Goal: Communication & Community: Share content

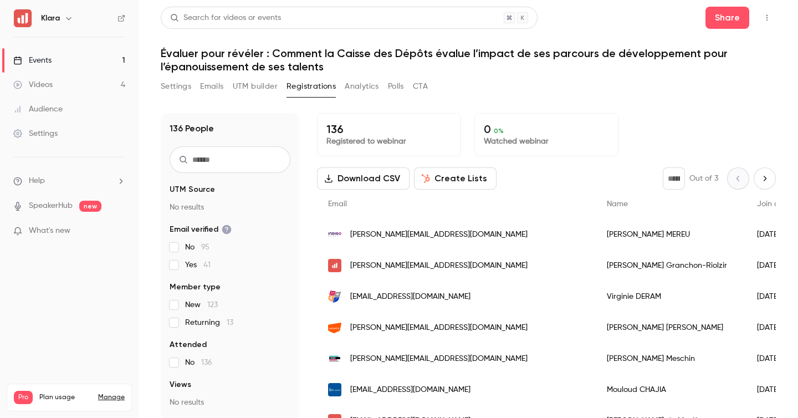
click at [111, 60] on link "Events 1" at bounding box center [69, 60] width 139 height 24
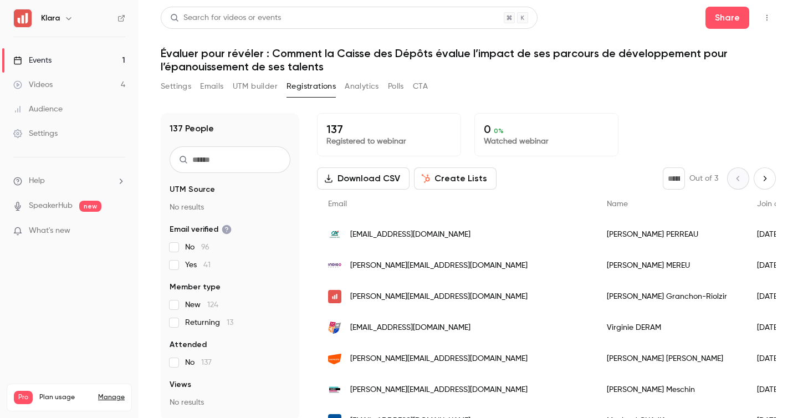
click at [772, 16] on button "button" at bounding box center [767, 18] width 18 height 18
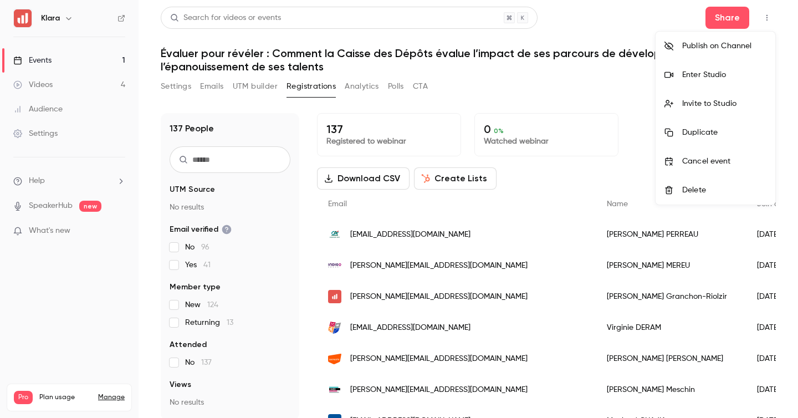
click at [706, 105] on div "Invite to Studio" at bounding box center [724, 103] width 84 height 11
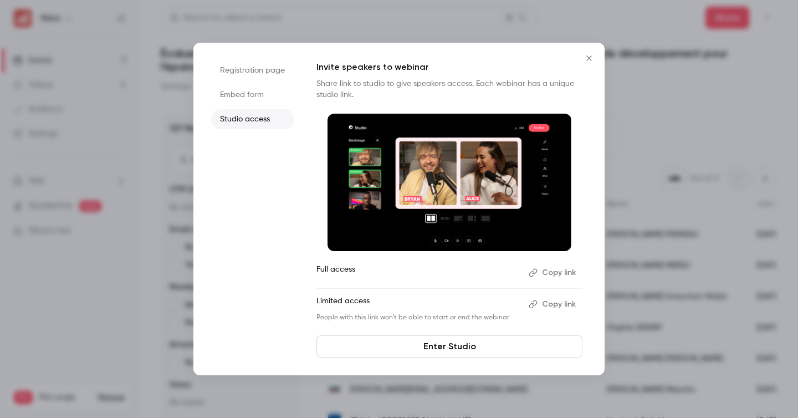
click at [558, 296] on button "Copy link" at bounding box center [553, 304] width 58 height 18
click at [141, 235] on div at bounding box center [399, 209] width 798 height 418
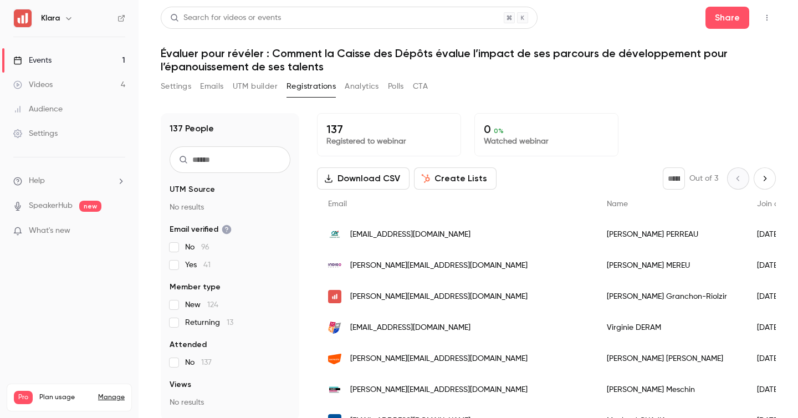
click at [115, 70] on link "Events 1" at bounding box center [69, 60] width 139 height 24
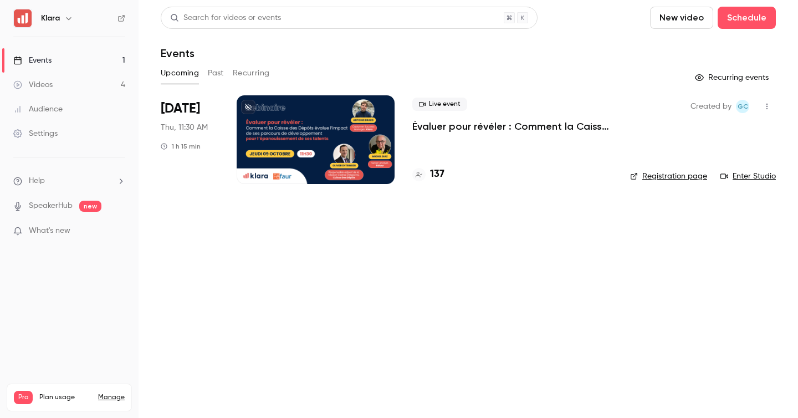
click at [423, 176] on div at bounding box center [418, 174] width 13 height 13
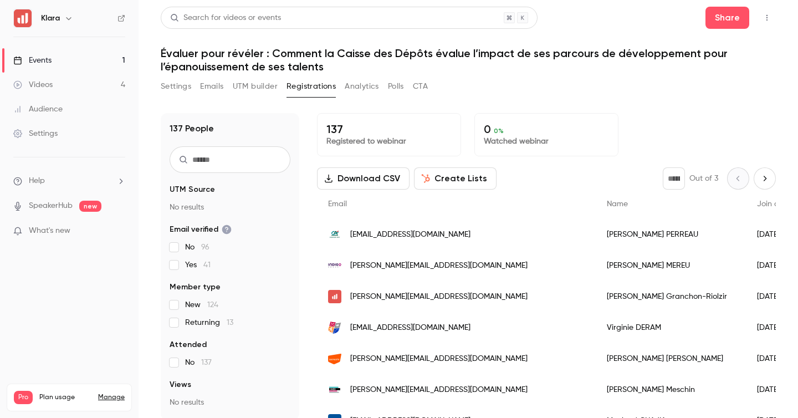
click at [119, 61] on link "Events 1" at bounding box center [69, 60] width 139 height 24
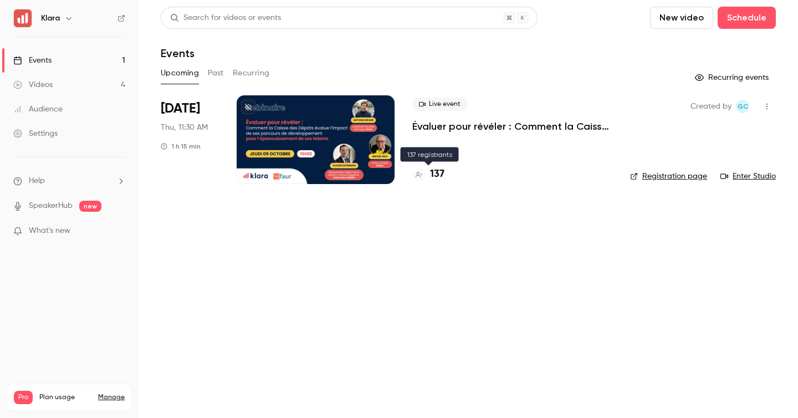
click at [439, 173] on h4 "137" at bounding box center [437, 174] width 14 height 15
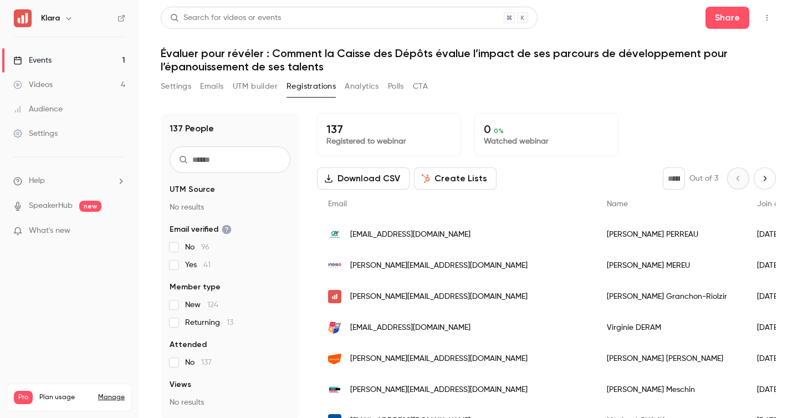
click at [332, 66] on h1 "Évaluer pour révéler : Comment la Caisse des Dépôts évalue l’impact de ses parc…" at bounding box center [468, 60] width 615 height 27
